Goal: Task Accomplishment & Management: Manage account settings

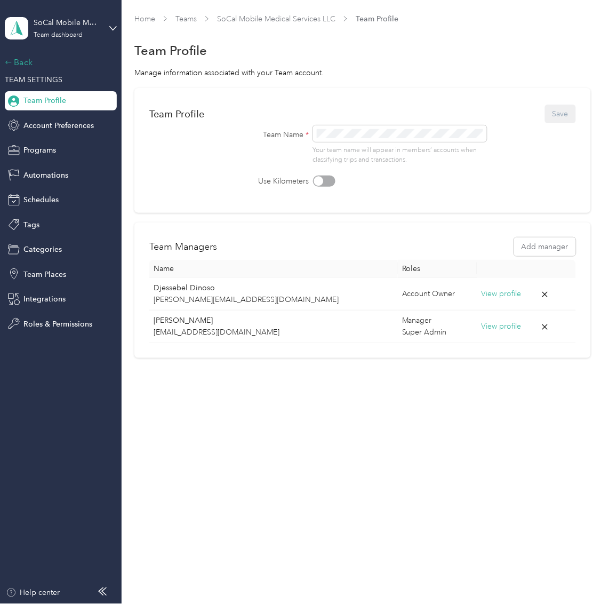
click at [26, 65] on div "Back" at bounding box center [58, 62] width 107 height 13
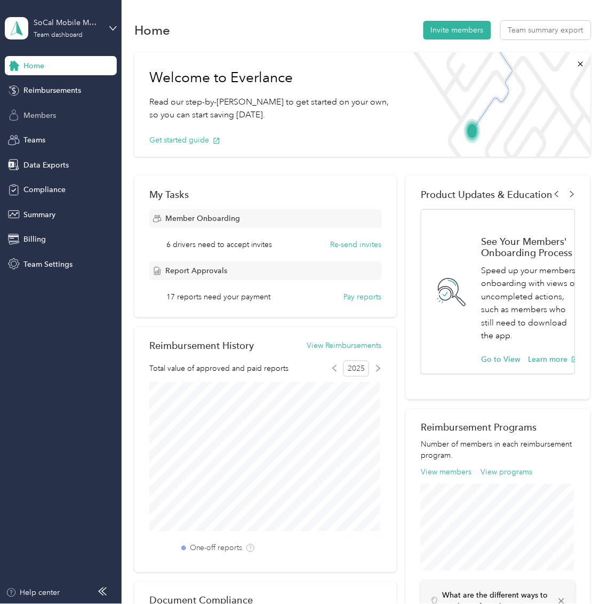
click at [49, 122] on div "Members" at bounding box center [61, 115] width 112 height 19
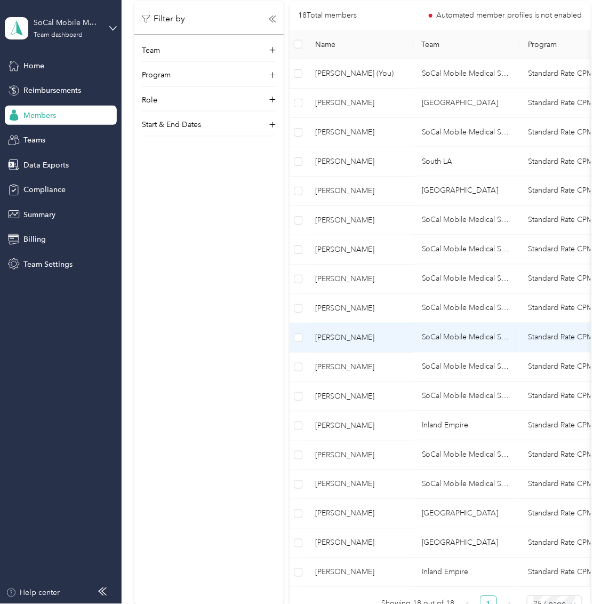
scroll to position [272, 0]
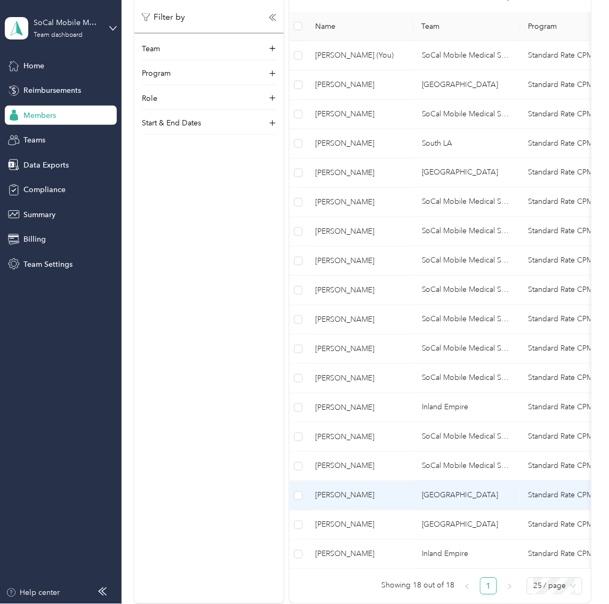
click at [356, 499] on span "[PERSON_NAME]" at bounding box center [360, 496] width 90 height 12
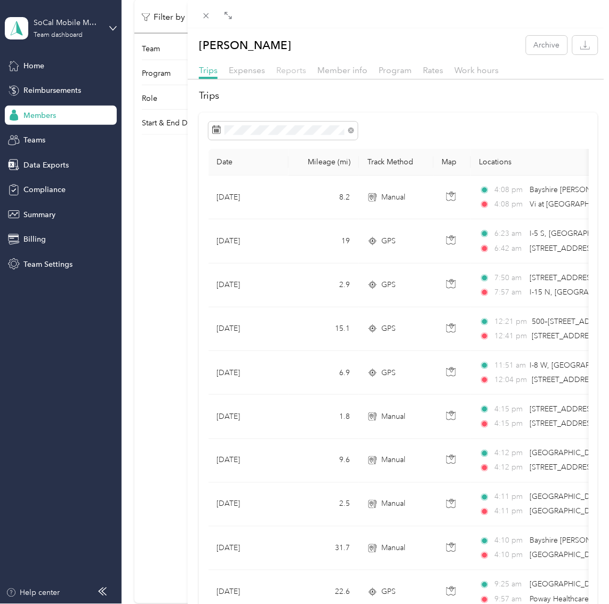
click at [295, 67] on span "Reports" at bounding box center [291, 70] width 30 height 10
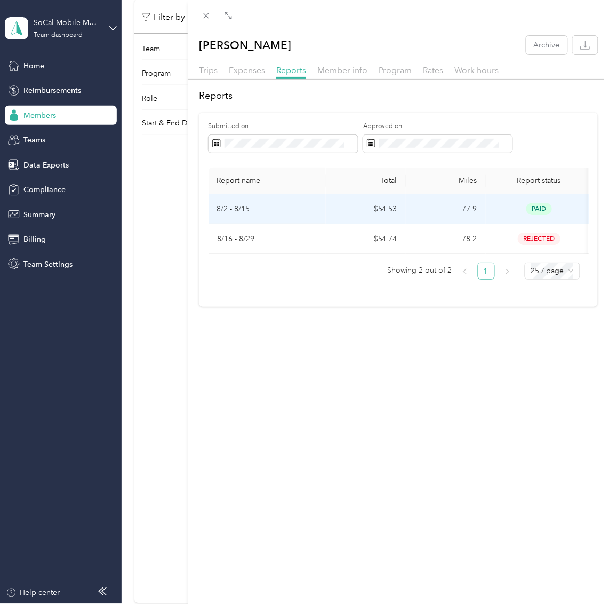
click at [306, 211] on p "8/2 - 8/15" at bounding box center [267, 209] width 100 height 12
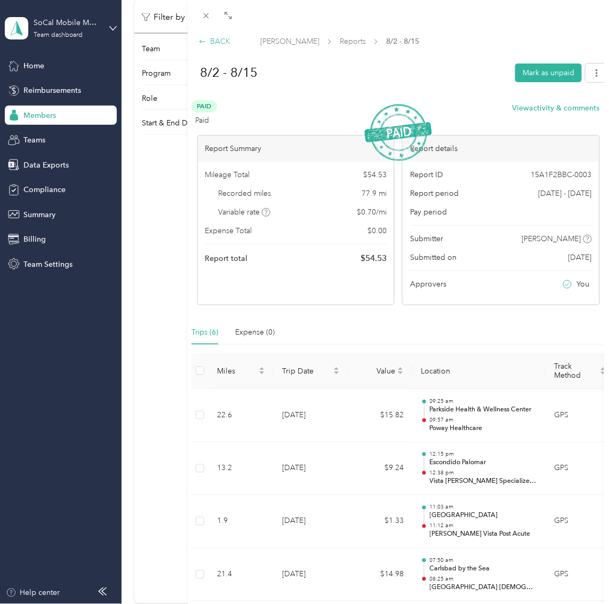
click at [212, 45] on div "BACK" at bounding box center [214, 41] width 31 height 11
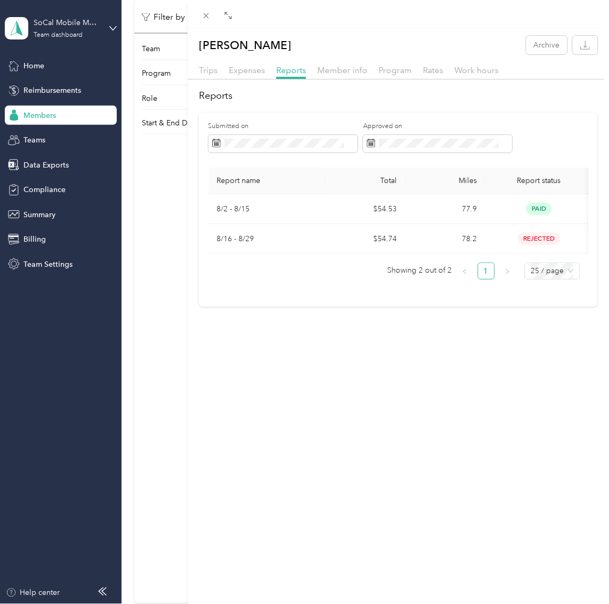
drag, startPoint x: 258, startPoint y: 74, endPoint x: 261, endPoint y: 84, distance: 10.1
click at [258, 74] on span "Expenses" at bounding box center [247, 70] width 36 height 10
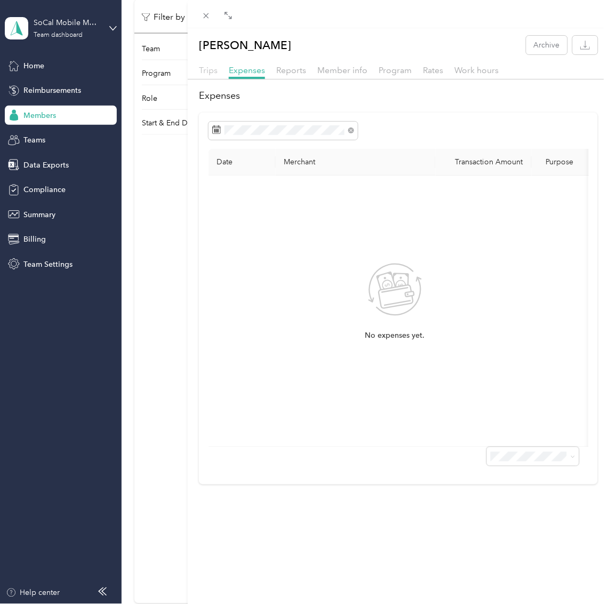
click at [213, 74] on span "Trips" at bounding box center [208, 70] width 19 height 10
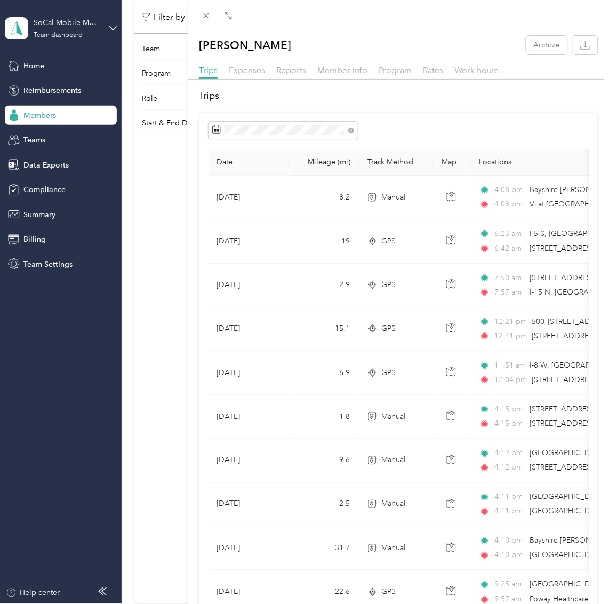
click at [211, 12] on icon at bounding box center [206, 15] width 9 height 9
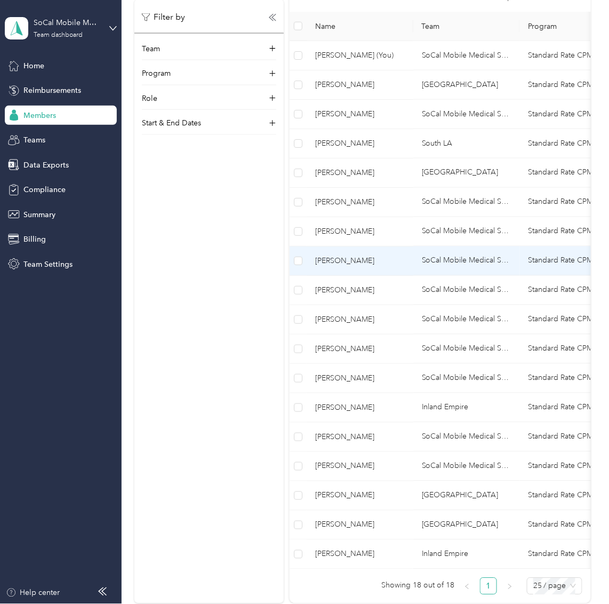
click at [356, 256] on span "[PERSON_NAME]" at bounding box center [360, 261] width 90 height 12
